Goal: Task Accomplishment & Management: Use online tool/utility

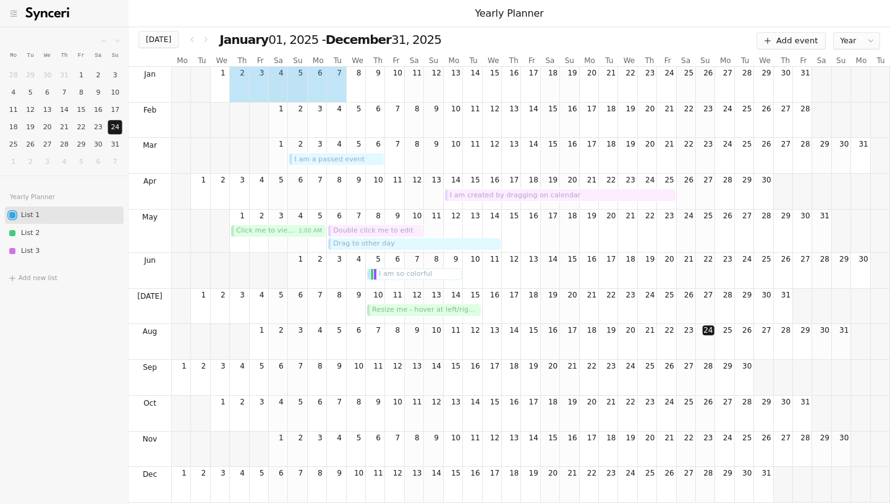
drag, startPoint x: 242, startPoint y: 89, endPoint x: 329, endPoint y: 96, distance: 87.4
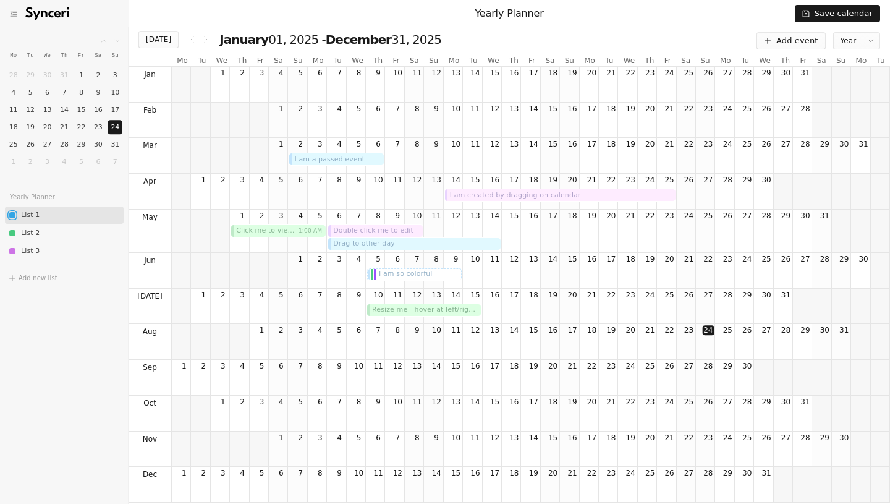
drag, startPoint x: 467, startPoint y: 194, endPoint x: 474, endPoint y: 163, distance: 31.8
click at [474, 163] on div "Jan 1 2 3 4 5 6 7 8 9 10 11 12 13 14 15 16 17 18 19 20 21 22 23 24 25 26 27 28 …" at bounding box center [509, 285] width 761 height 436
drag, startPoint x: 483, startPoint y: 196, endPoint x: 555, endPoint y: 220, distance: 76.2
click at [555, 220] on div "Jan 1 2 3 4 5 6 7 8 9 10 11 12 13 14 15 16 17 18 19 20 21 22 23 24 25 26 27 28 …" at bounding box center [509, 285] width 761 height 436
drag, startPoint x: 503, startPoint y: 198, endPoint x: 569, endPoint y: 196, distance: 65.5
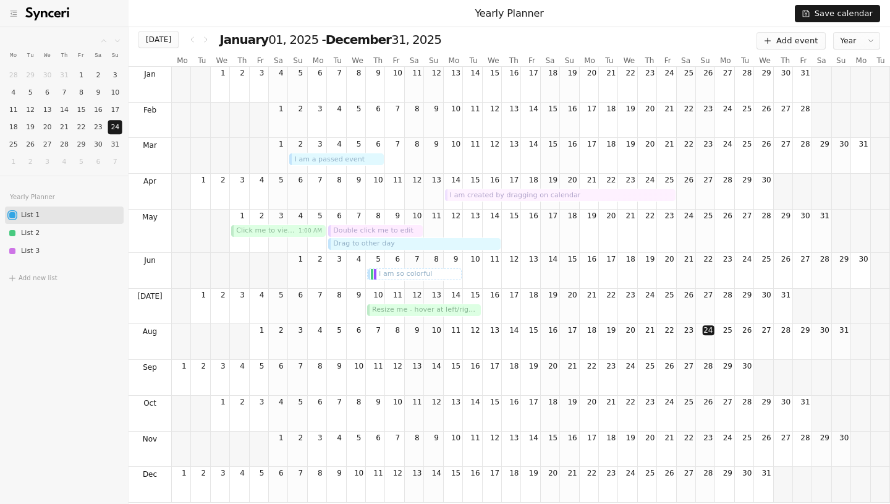
click at [569, 196] on div "I am created by dragging on calendar" at bounding box center [561, 194] width 223 height 11
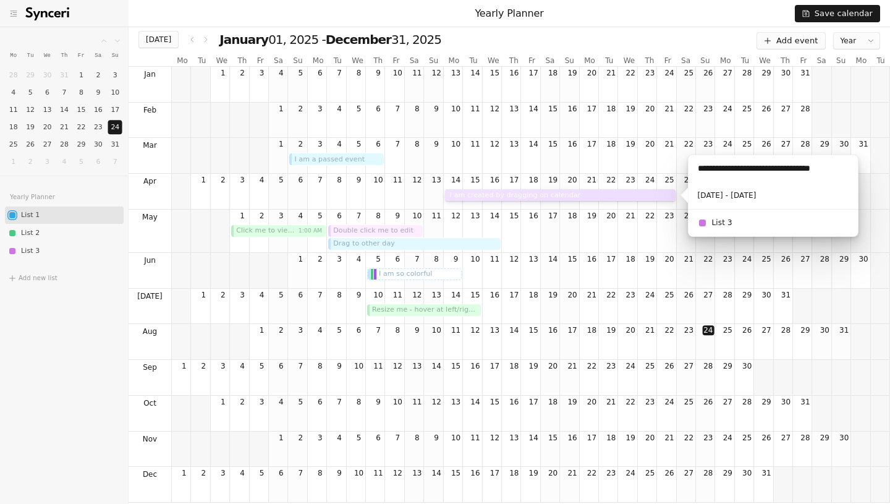
click at [519, 193] on div "I am created by dragging on calendar" at bounding box center [561, 194] width 223 height 11
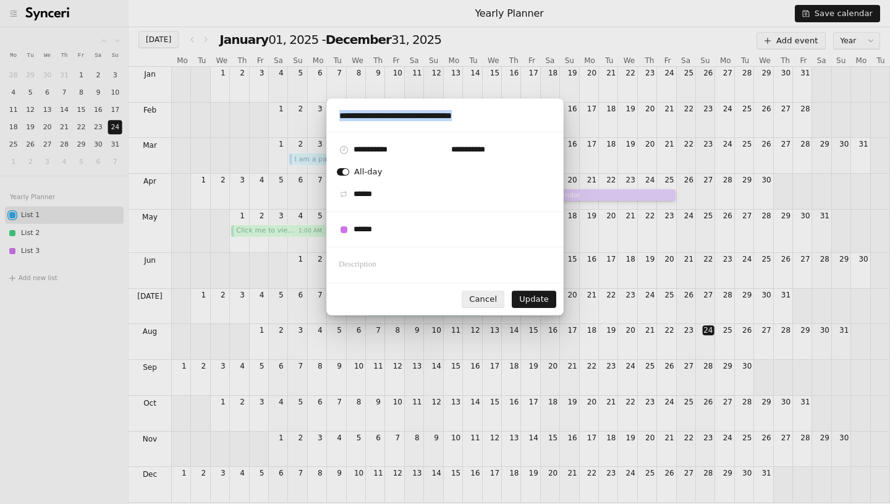
click at [481, 302] on div "Cancel" at bounding box center [483, 299] width 28 height 10
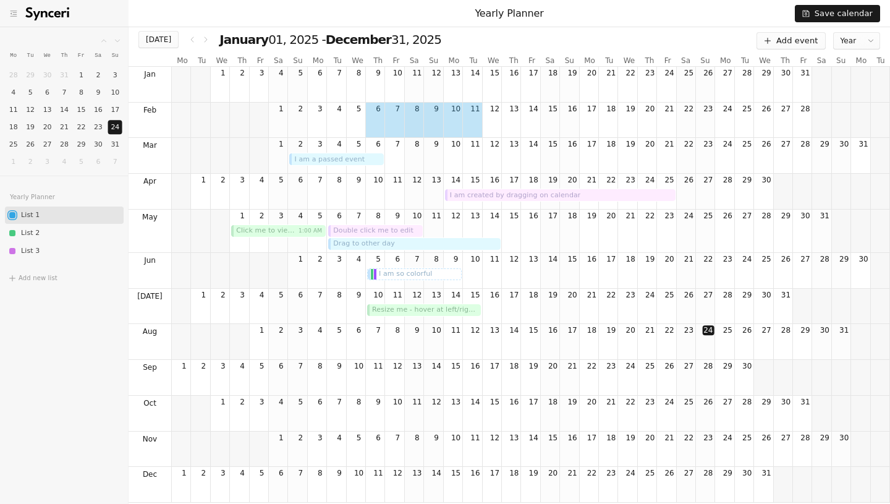
drag, startPoint x: 381, startPoint y: 126, endPoint x: 464, endPoint y: 126, distance: 83.4
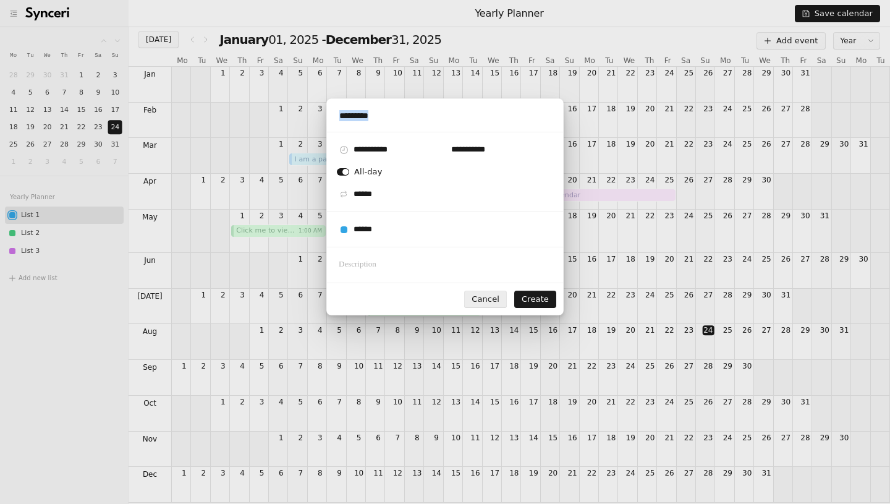
click at [492, 300] on div "Cancel" at bounding box center [486, 299] width 28 height 10
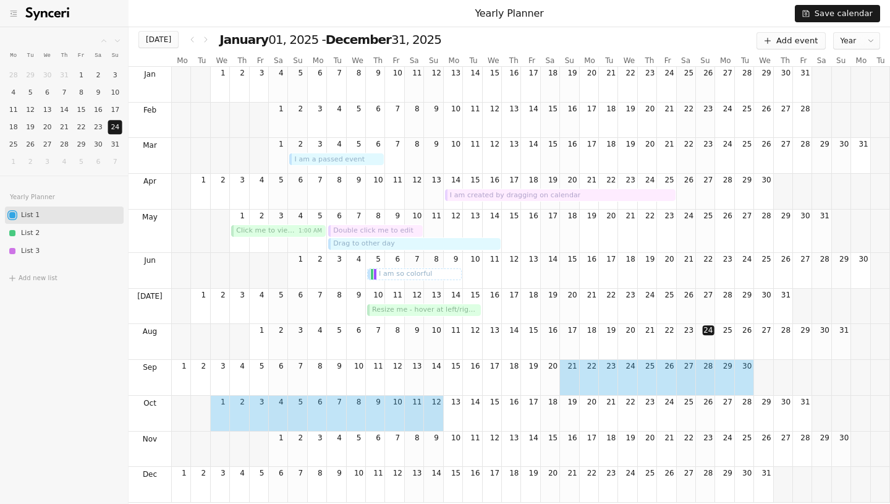
drag, startPoint x: 570, startPoint y: 384, endPoint x: 430, endPoint y: 425, distance: 146.1
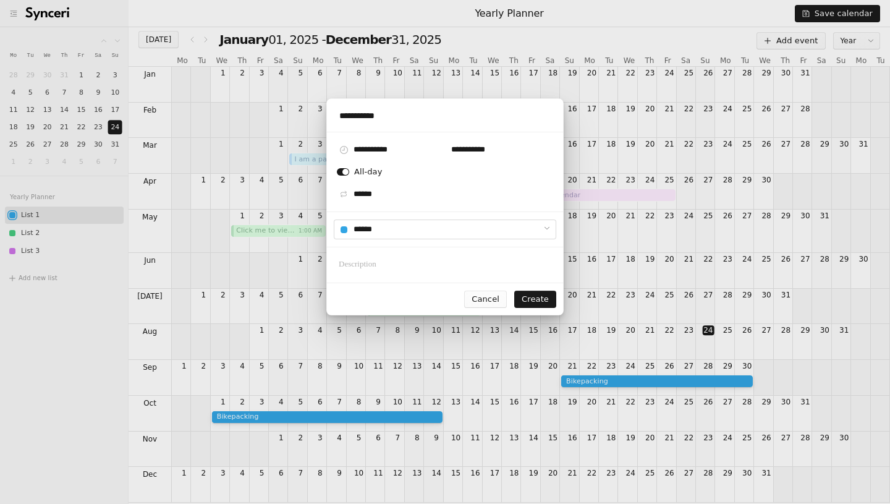
click at [545, 224] on icon at bounding box center [547, 228] width 9 height 9
click at [543, 225] on icon at bounding box center [547, 228] width 9 height 9
click at [548, 228] on icon at bounding box center [547, 228] width 9 height 9
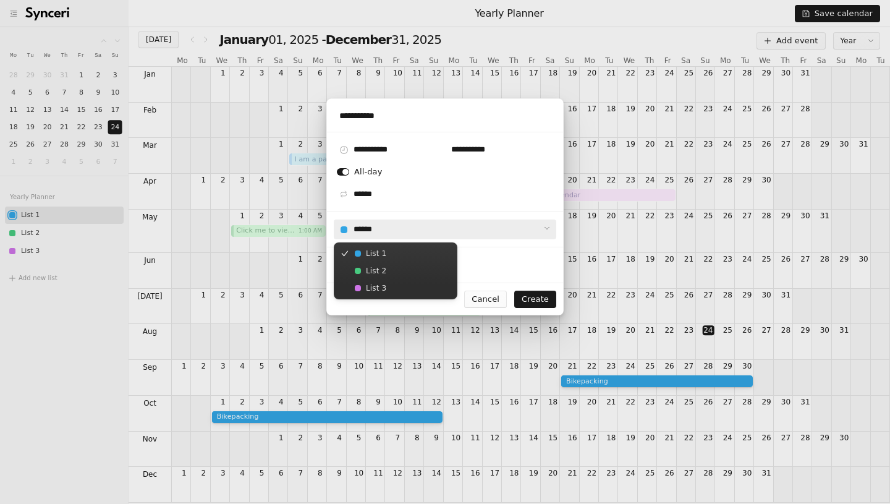
click at [377, 232] on input "******" at bounding box center [445, 229] width 223 height 20
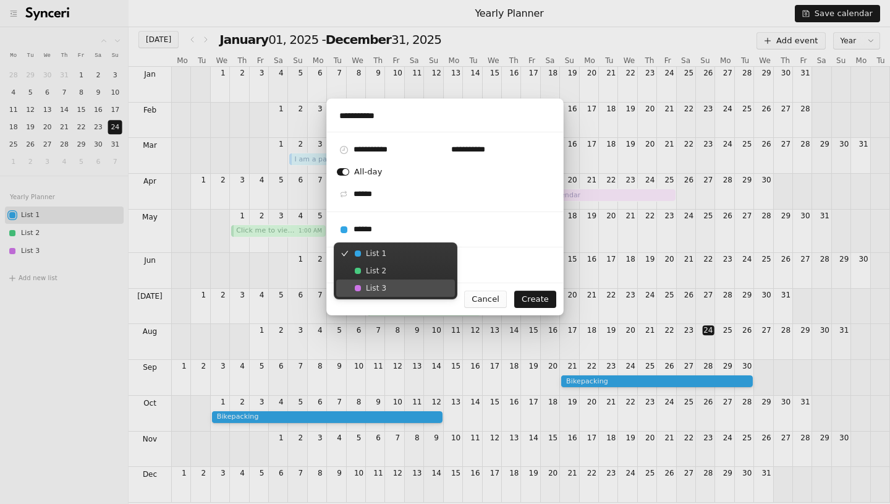
click at [371, 290] on div "List 3" at bounding box center [407, 288] width 83 height 10
click at [540, 306] on button "Create" at bounding box center [535, 298] width 42 height 17
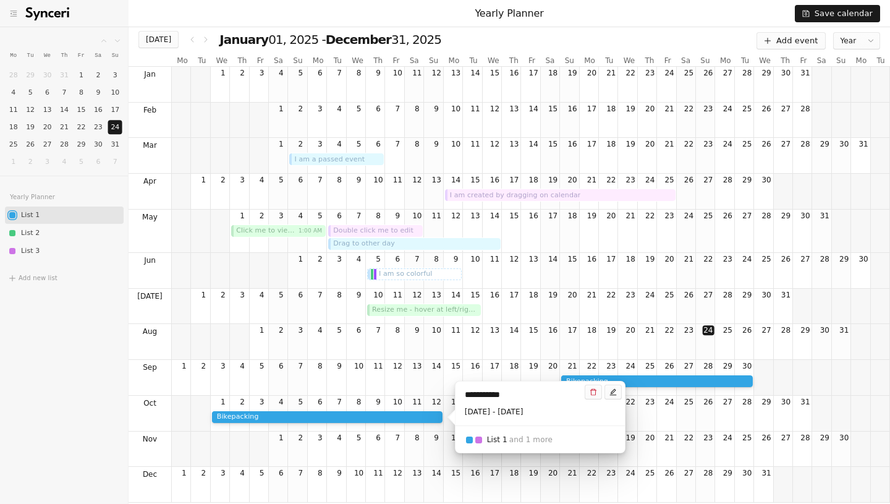
click at [555, 441] on div "List 1 and 1 more" at bounding box center [554, 439] width 134 height 17
click at [512, 436] on div "and 1 more" at bounding box center [530, 439] width 43 height 9
click at [481, 441] on div at bounding box center [478, 439] width 7 height 7
click at [480, 441] on div at bounding box center [478, 439] width 7 height 7
click at [614, 392] on icon "edit" at bounding box center [612, 391] width 7 height 7
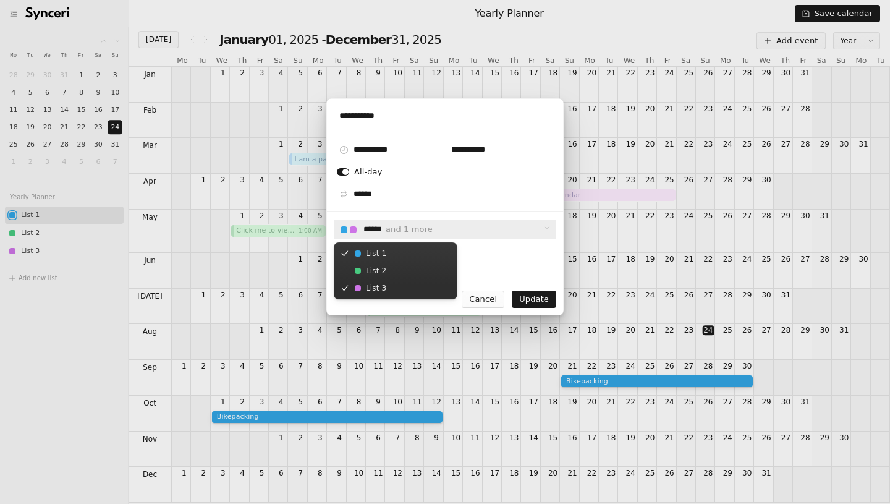
click at [345, 227] on input "******" at bounding box center [445, 229] width 223 height 20
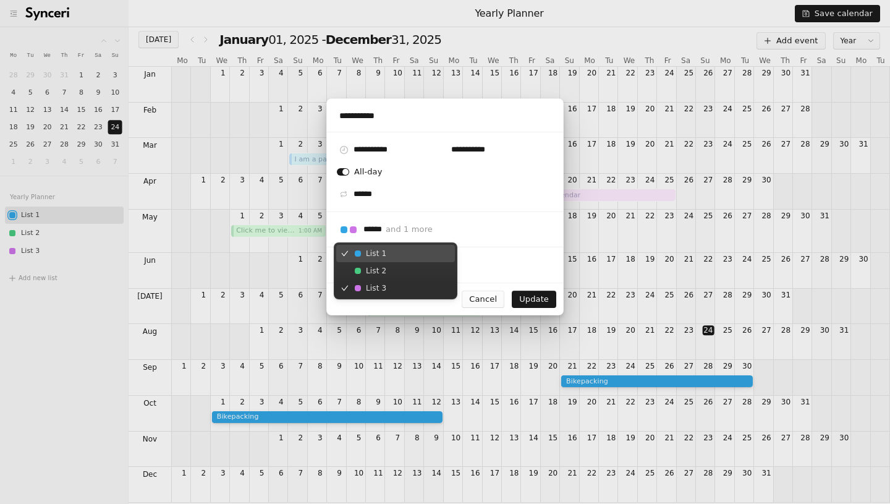
click at [367, 255] on div "List 1" at bounding box center [407, 253] width 83 height 10
type input "******"
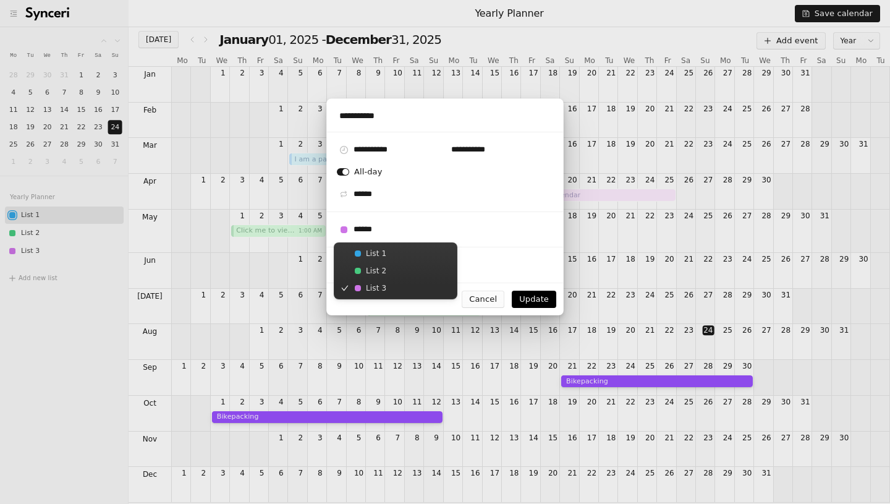
click at [538, 299] on div "Update" at bounding box center [534, 299] width 30 height 10
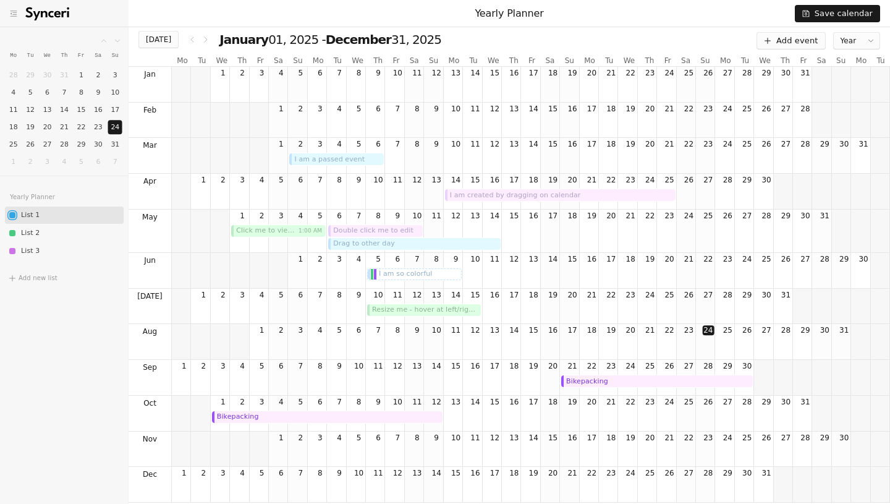
click at [127, 387] on div "August 2025 Mo Tu We Th Fr Sa Su 28 29 30 31 1 2 3 4 5 6 7 8 9 10 11 12 13 14 1…" at bounding box center [64, 265] width 129 height 477
click at [651, 386] on div "Bikepacking" at bounding box center [657, 381] width 192 height 12
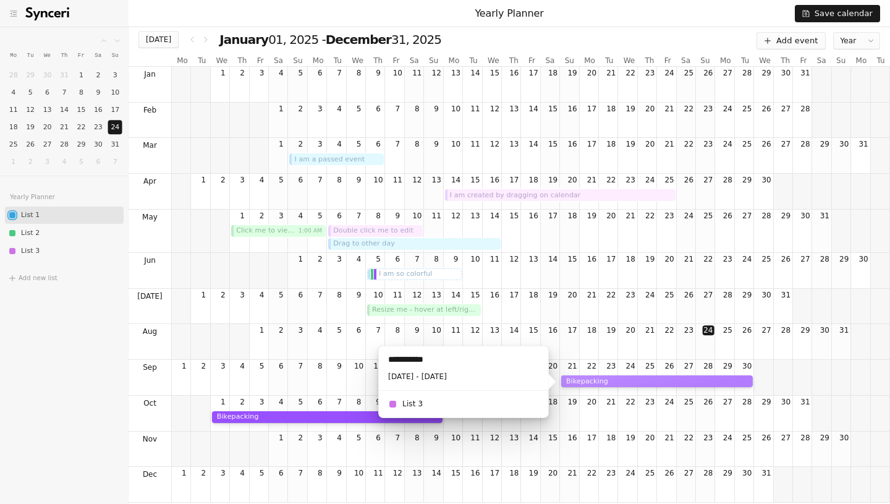
click at [648, 380] on div "Bikepacking" at bounding box center [658, 380] width 184 height 11
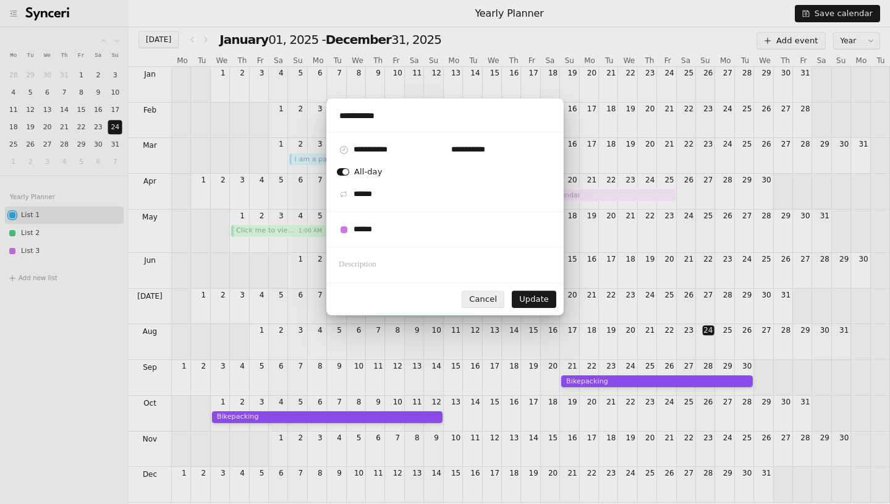
click at [488, 299] on div "Cancel" at bounding box center [483, 299] width 28 height 10
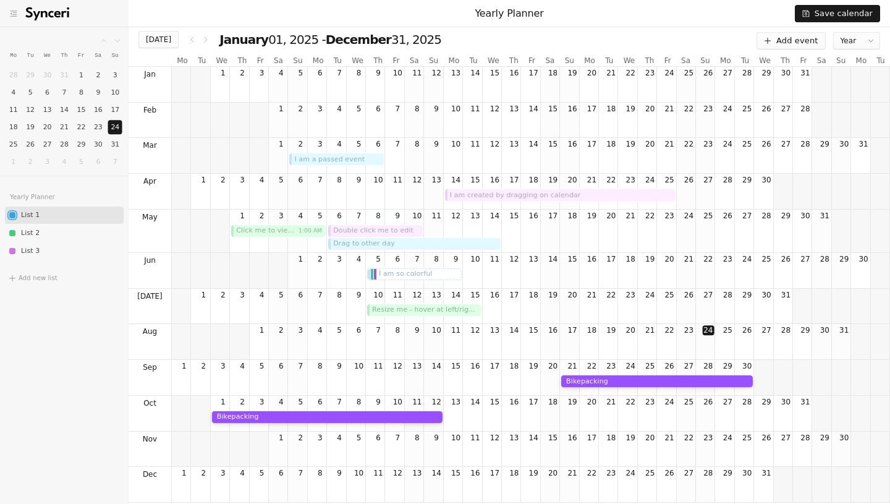
click at [499, 425] on div "Bikepacking" at bounding box center [531, 420] width 718 height 22
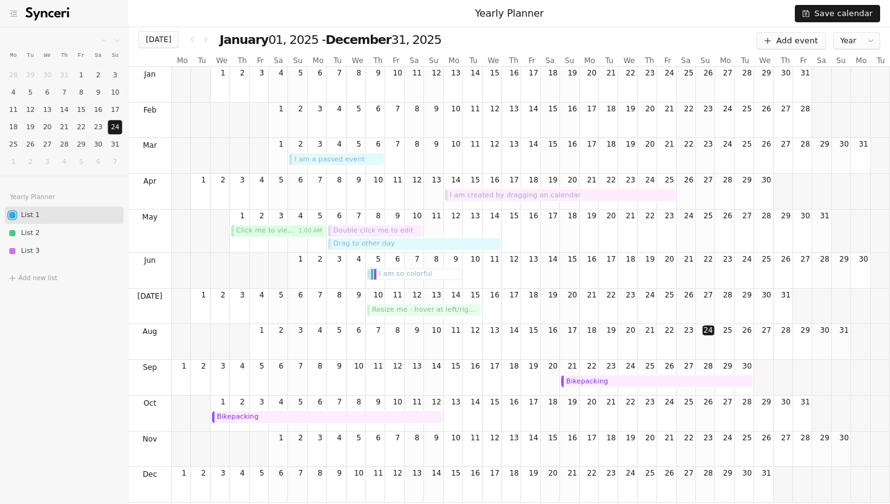
click at [425, 310] on div "Resize me - hover at left/right edges" at bounding box center [425, 309] width 106 height 11
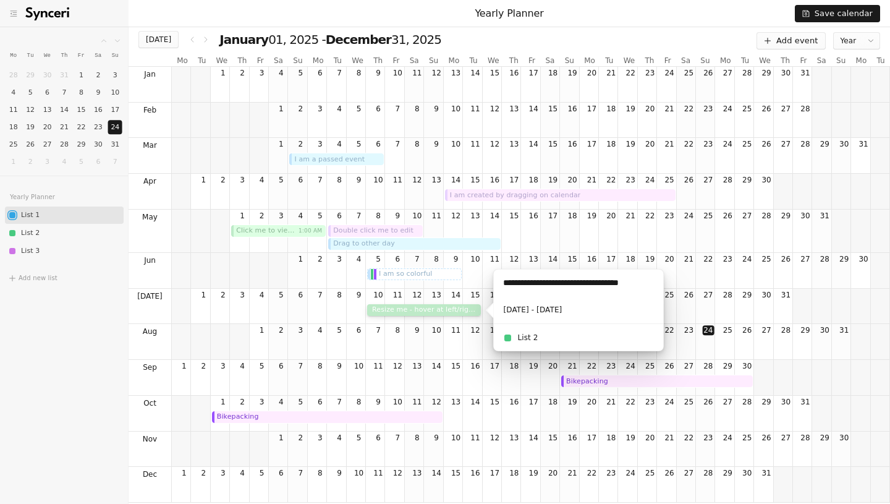
click at [425, 333] on div "10" at bounding box center [433, 342] width 19 height 36
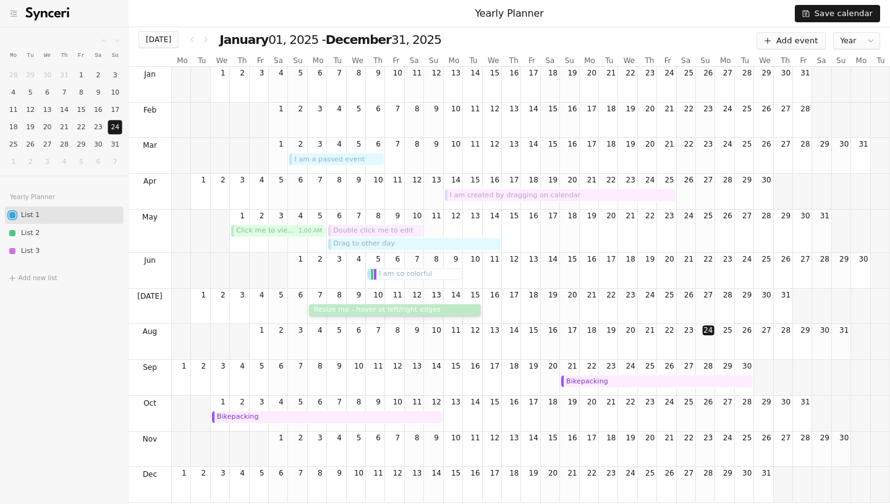
drag, startPoint x: 368, startPoint y: 311, endPoint x: 316, endPoint y: 309, distance: 52.6
drag, startPoint x: 479, startPoint y: 312, endPoint x: 527, endPoint y: 313, distance: 48.2
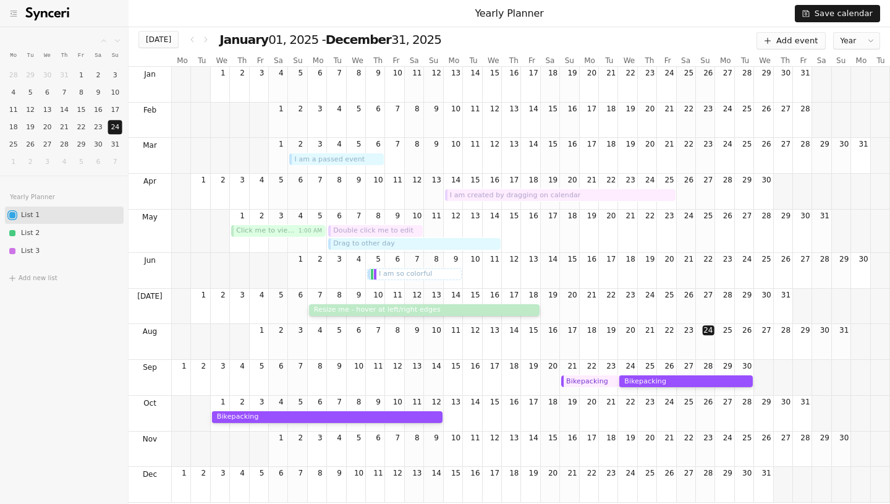
drag, startPoint x: 559, startPoint y: 382, endPoint x: 625, endPoint y: 381, distance: 66.1
click at [600, 409] on div "Bikepacking" at bounding box center [531, 420] width 718 height 22
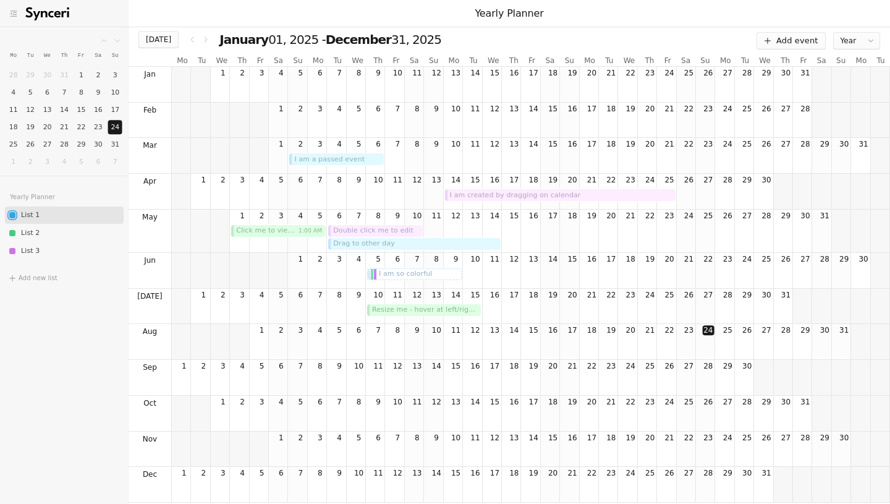
click at [388, 276] on div "I am so colorful" at bounding box center [416, 274] width 86 height 10
click at [45, 279] on button "Add new list" at bounding box center [64, 277] width 119 height 17
click at [824, 12] on div "Save calendar" at bounding box center [837, 14] width 70 height 10
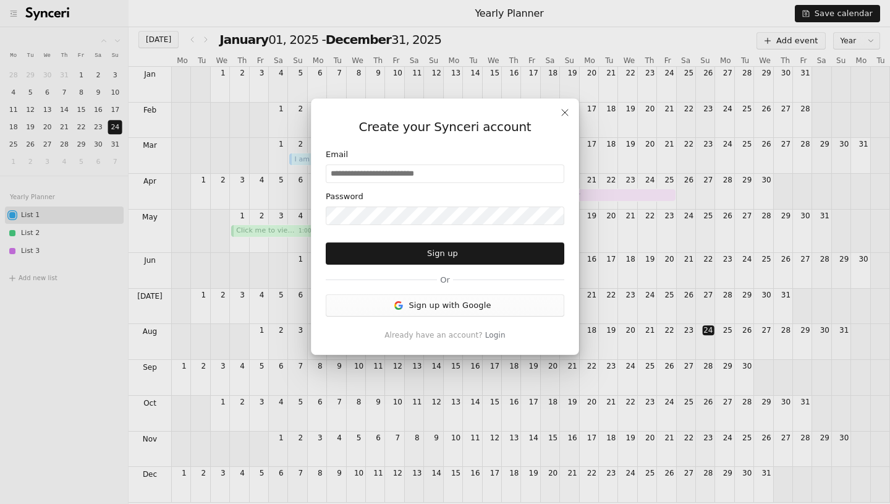
click at [562, 114] on icon at bounding box center [565, 112] width 6 height 6
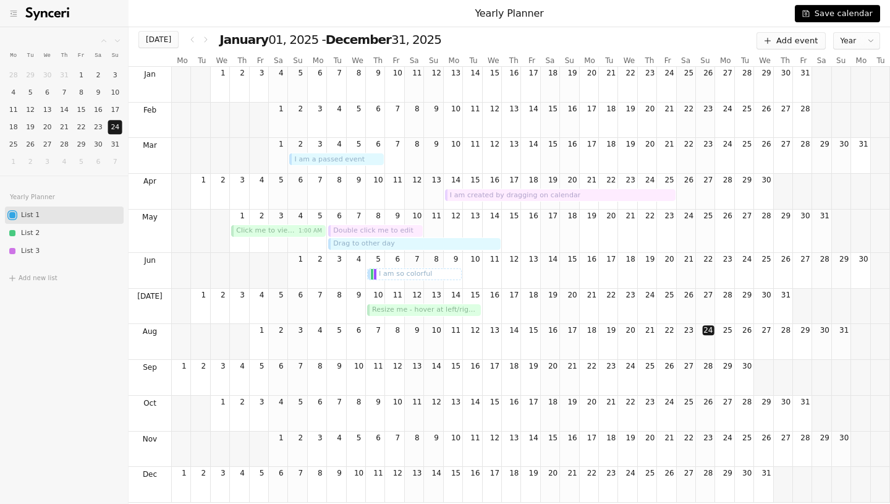
click at [810, 12] on icon "save" at bounding box center [805, 13] width 7 height 7
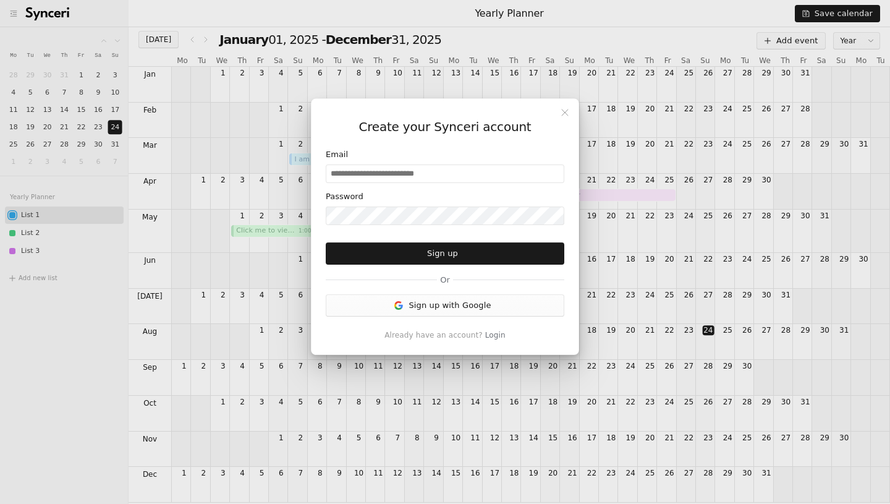
click at [570, 112] on div "Create your Synceri account Email Password Sign up Or Sign up with Google Alrea…" at bounding box center [445, 226] width 268 height 257
click at [467, 259] on button "Sign up" at bounding box center [445, 253] width 239 height 22
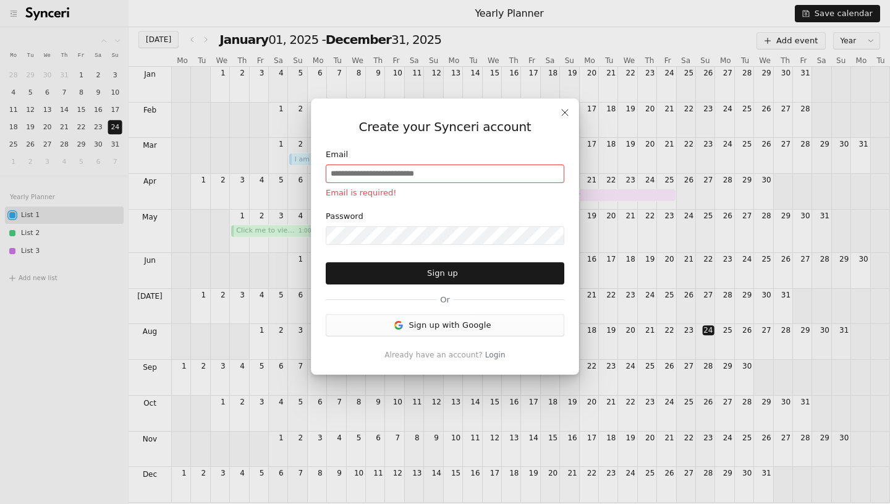
click at [568, 111] on icon at bounding box center [565, 113] width 10 height 10
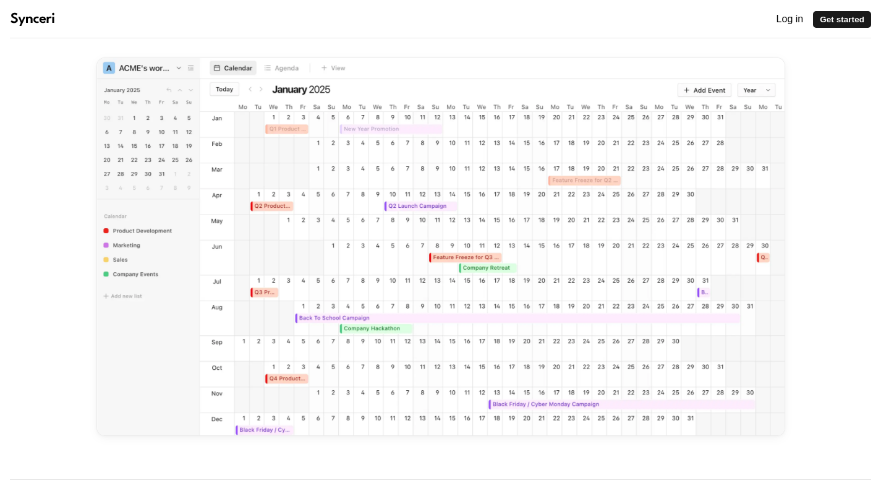
scroll to position [288, 0]
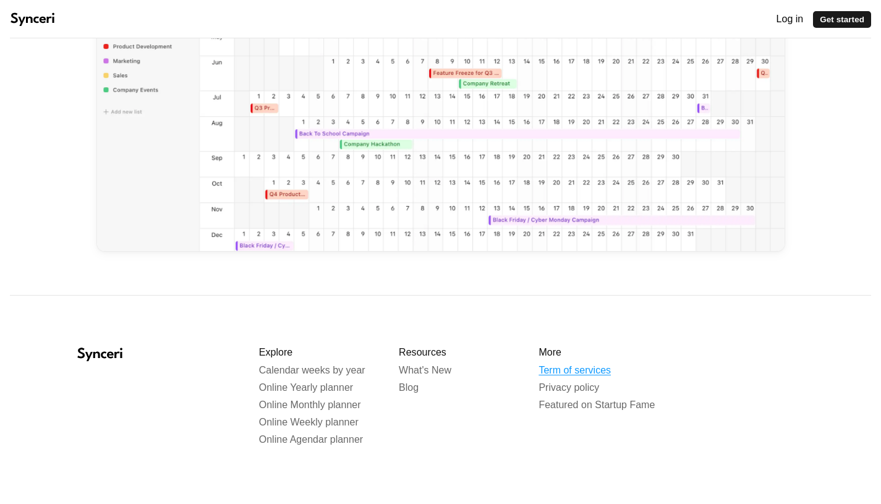
click at [602, 365] on span "Term of services" at bounding box center [574, 370] width 72 height 11
